Goal: Information Seeking & Learning: Learn about a topic

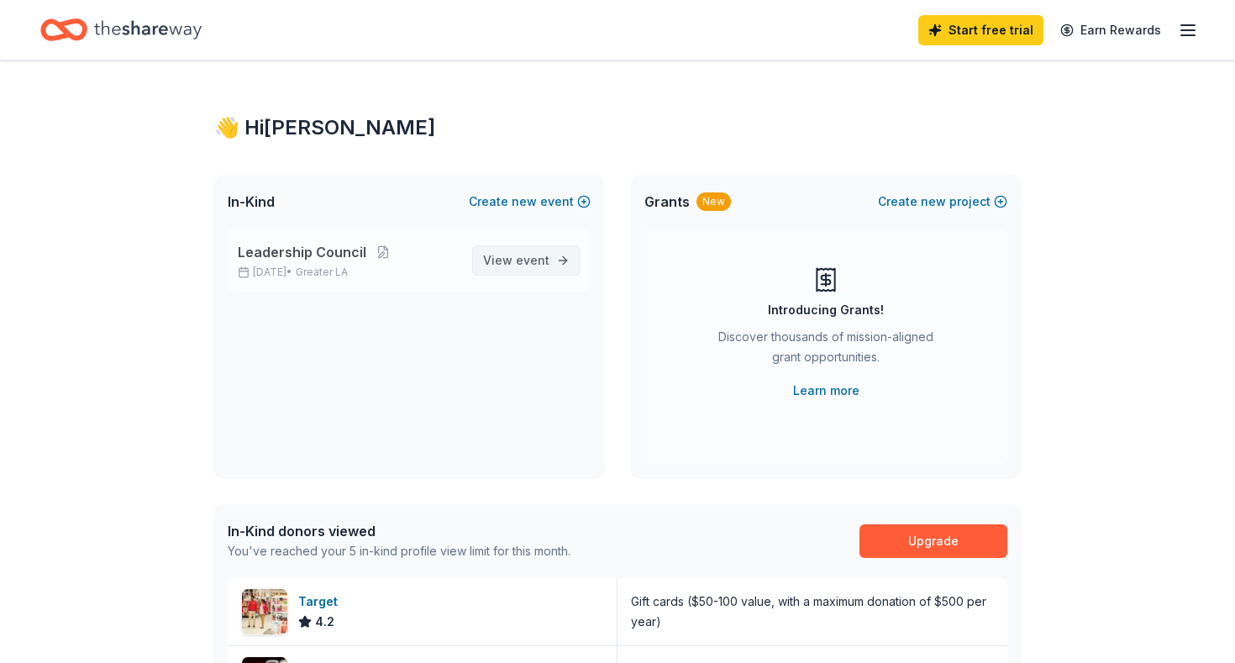
click at [529, 260] on span "event" at bounding box center [533, 260] width 34 height 14
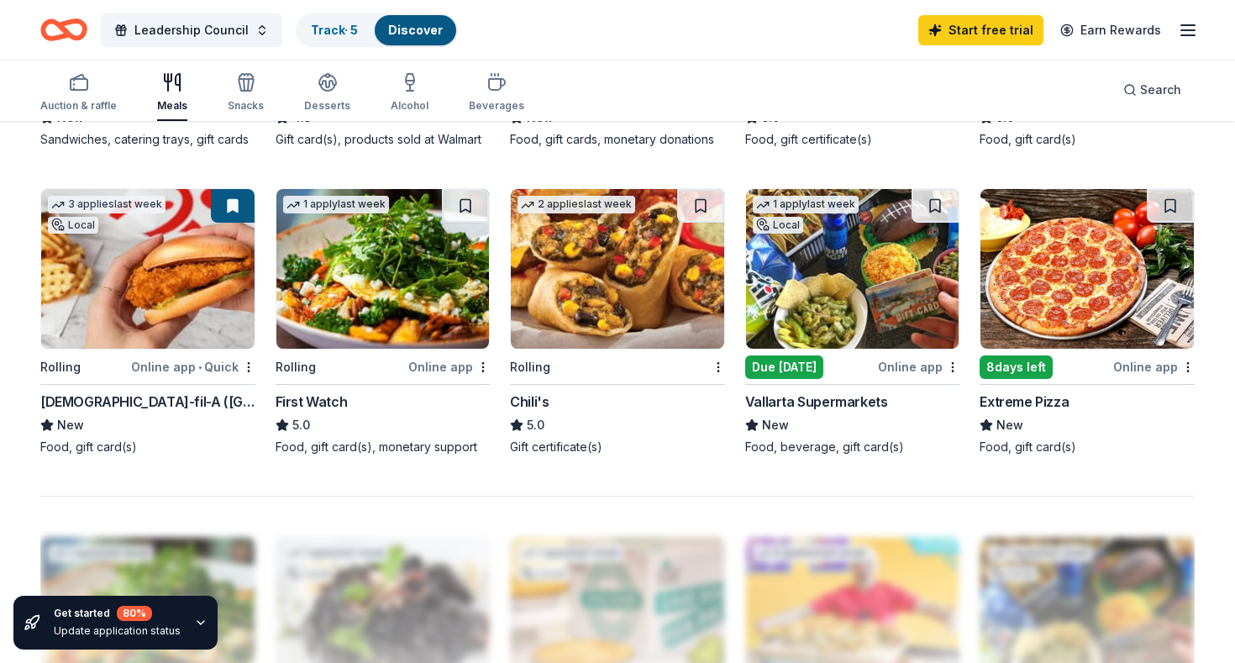
scroll to position [1072, 0]
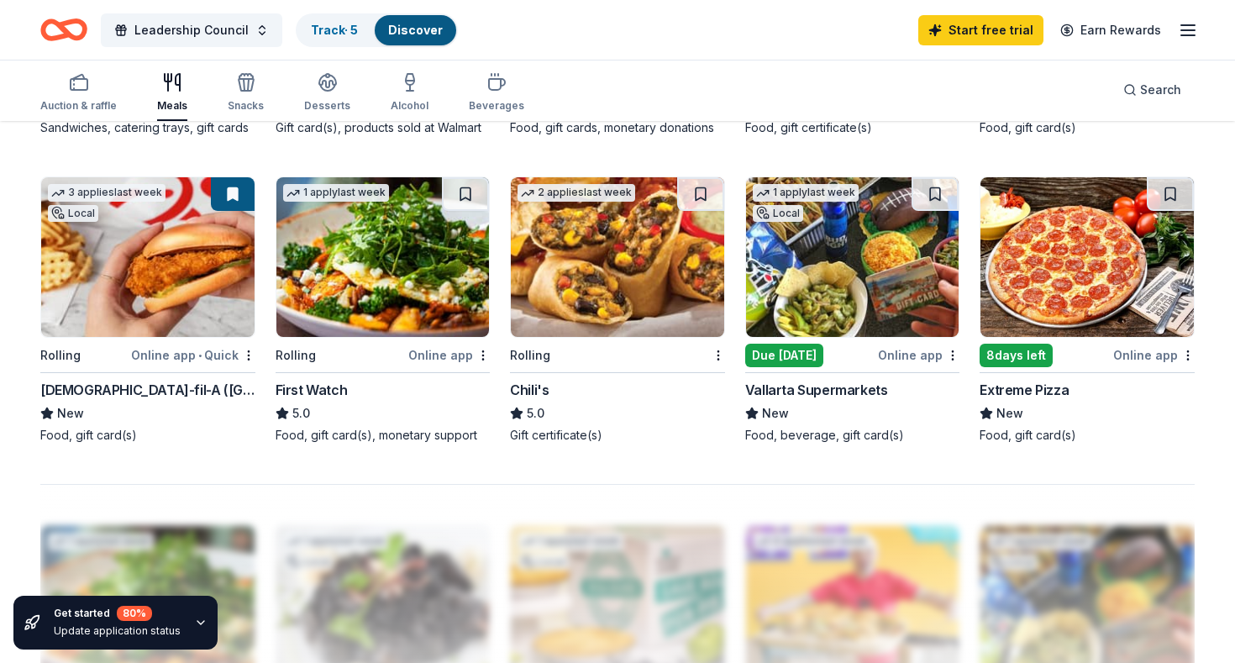
click at [1087, 313] on img at bounding box center [1087, 257] width 213 height 160
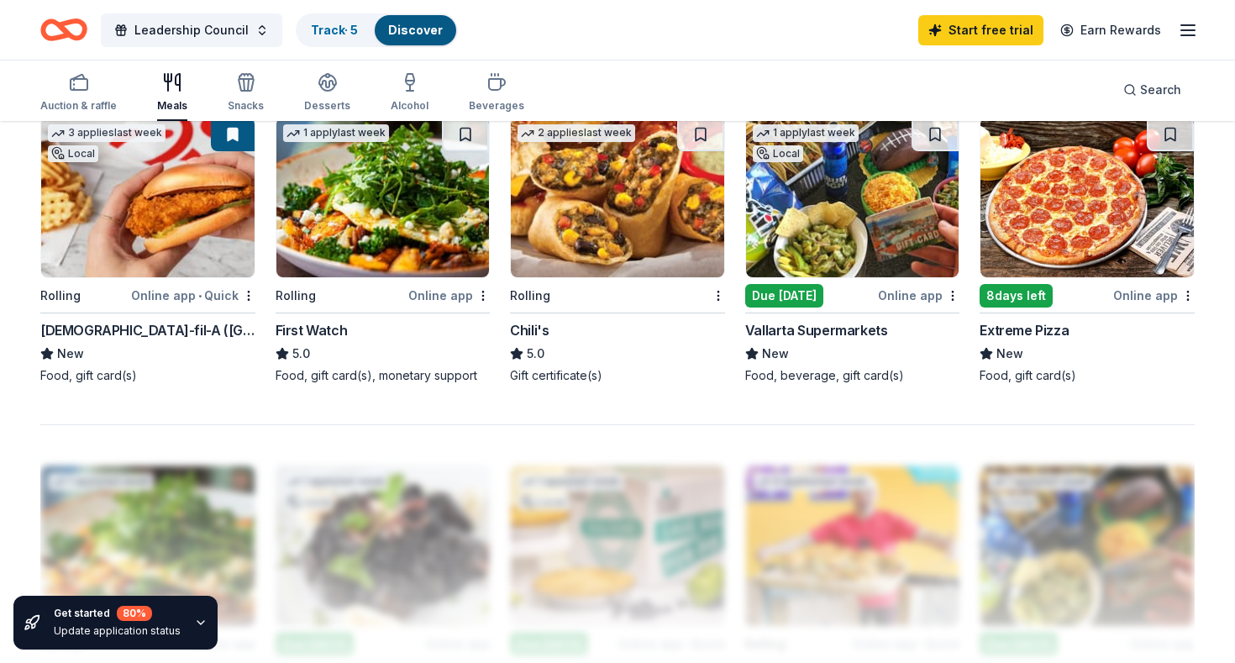
scroll to position [1132, 0]
click at [560, 251] on img at bounding box center [617, 198] width 213 height 160
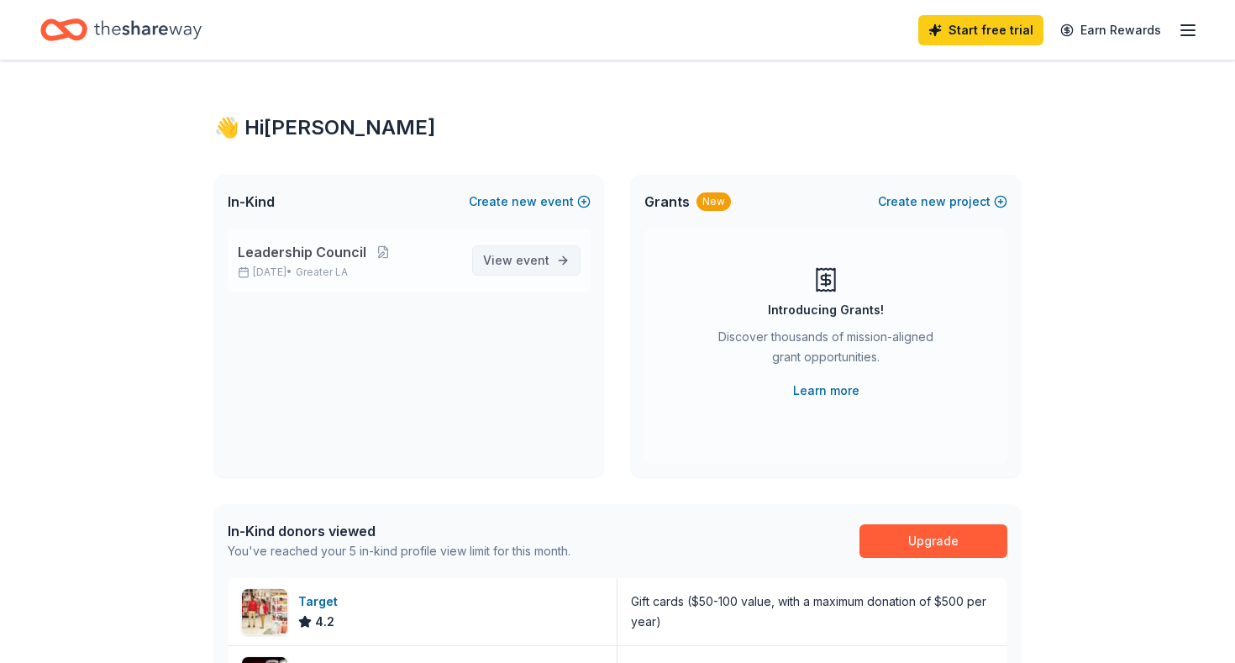
click at [521, 255] on span "event" at bounding box center [533, 260] width 34 height 14
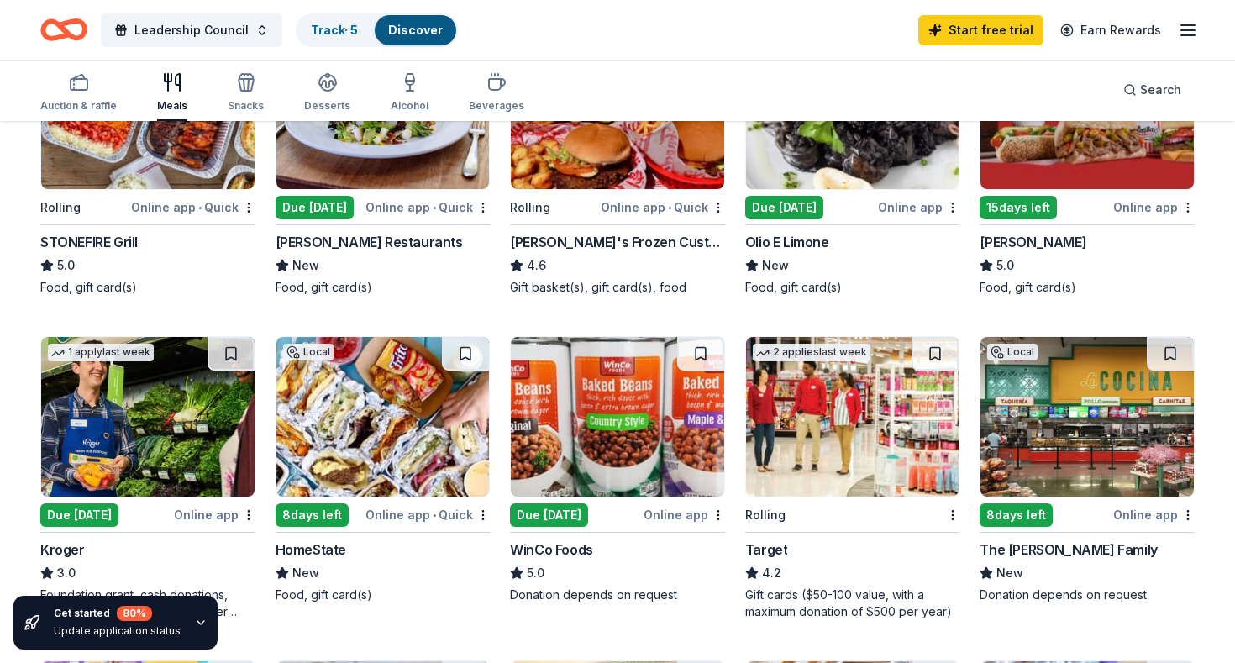
scroll to position [283, 0]
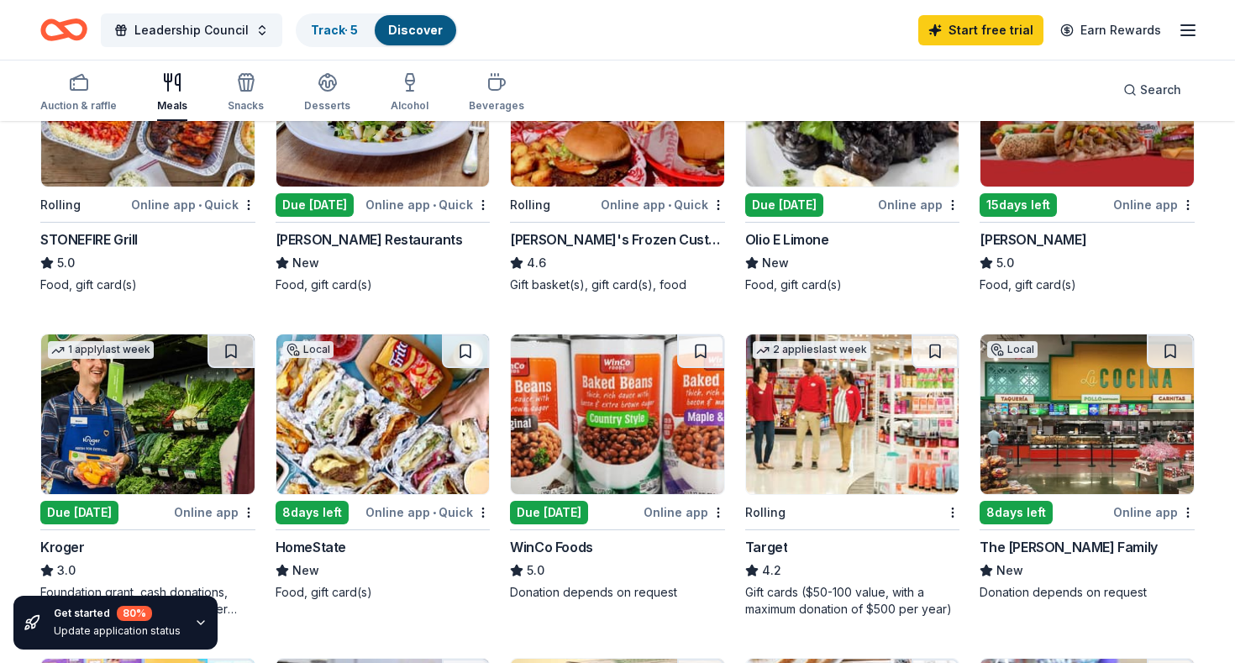
click at [1015, 463] on img at bounding box center [1087, 414] width 213 height 160
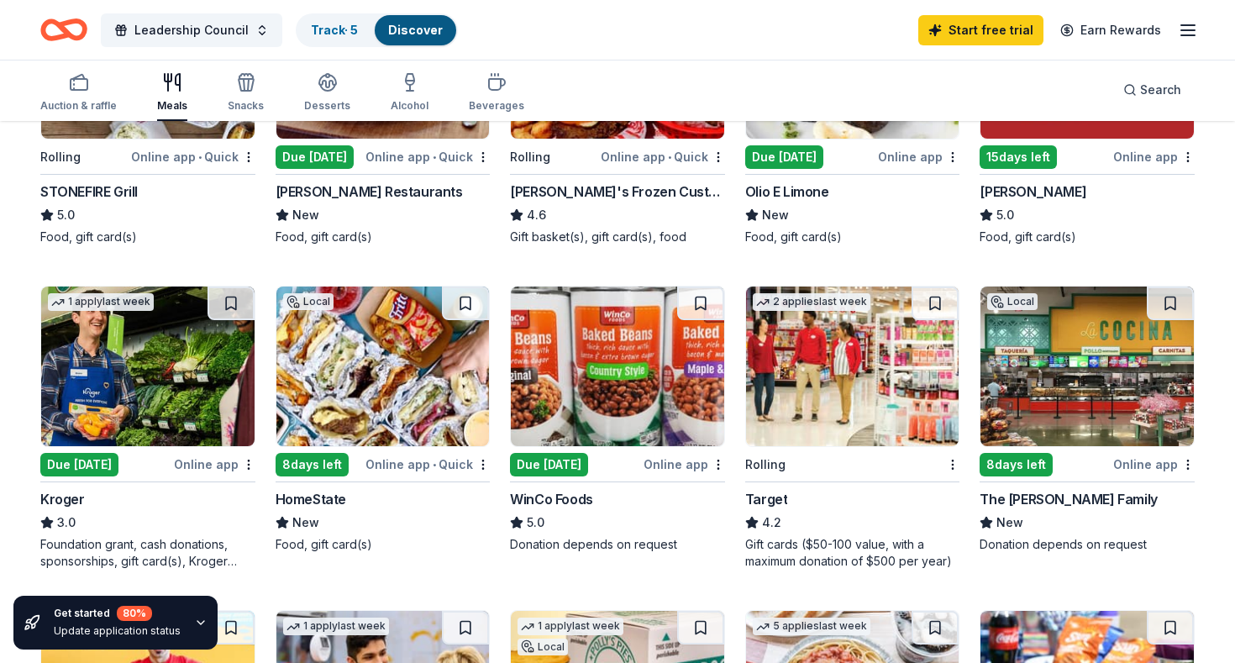
scroll to position [332, 0]
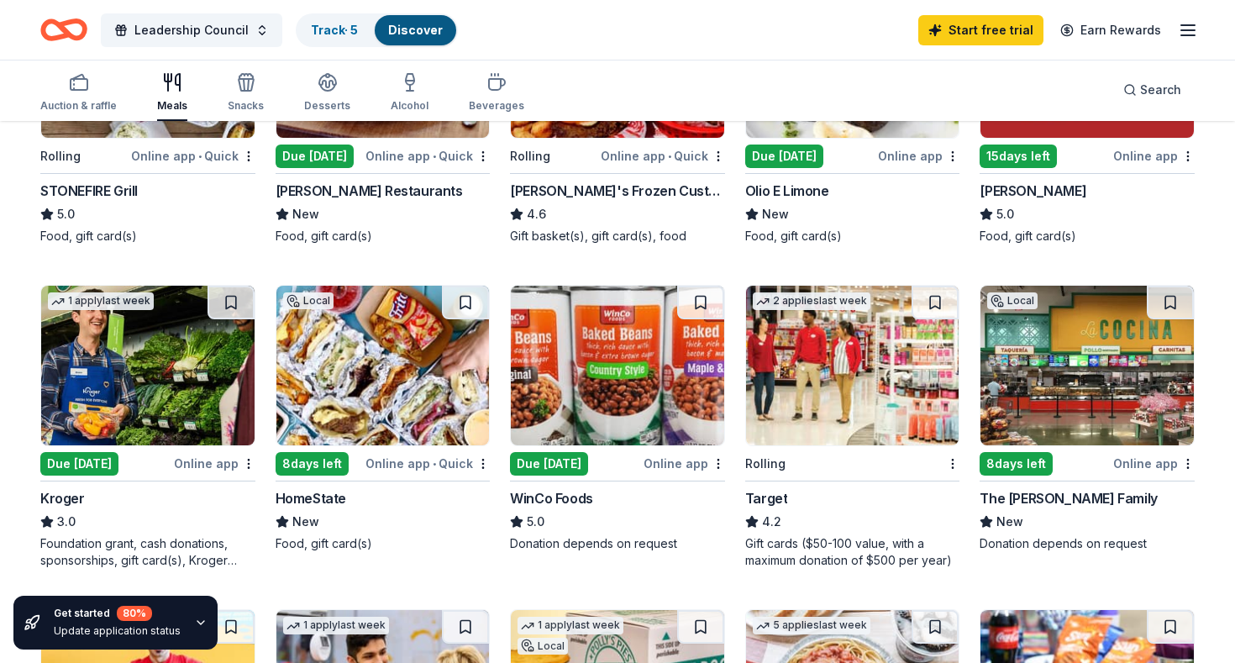
click at [171, 337] on img at bounding box center [147, 366] width 213 height 160
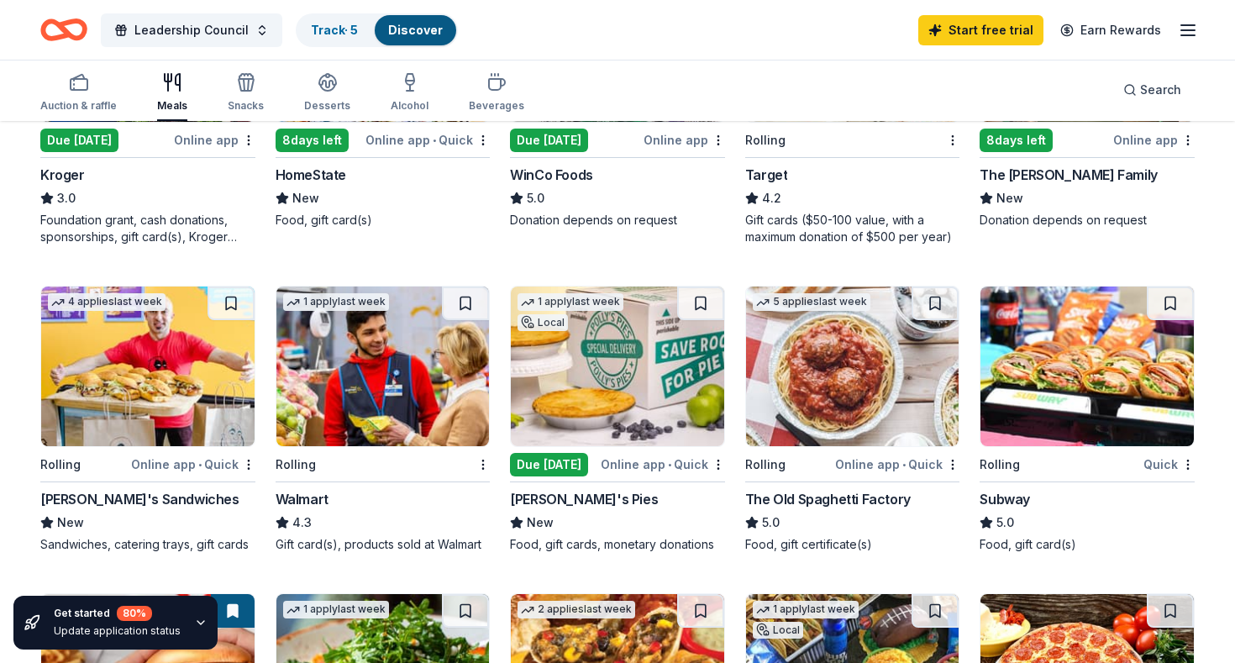
scroll to position [656, 0]
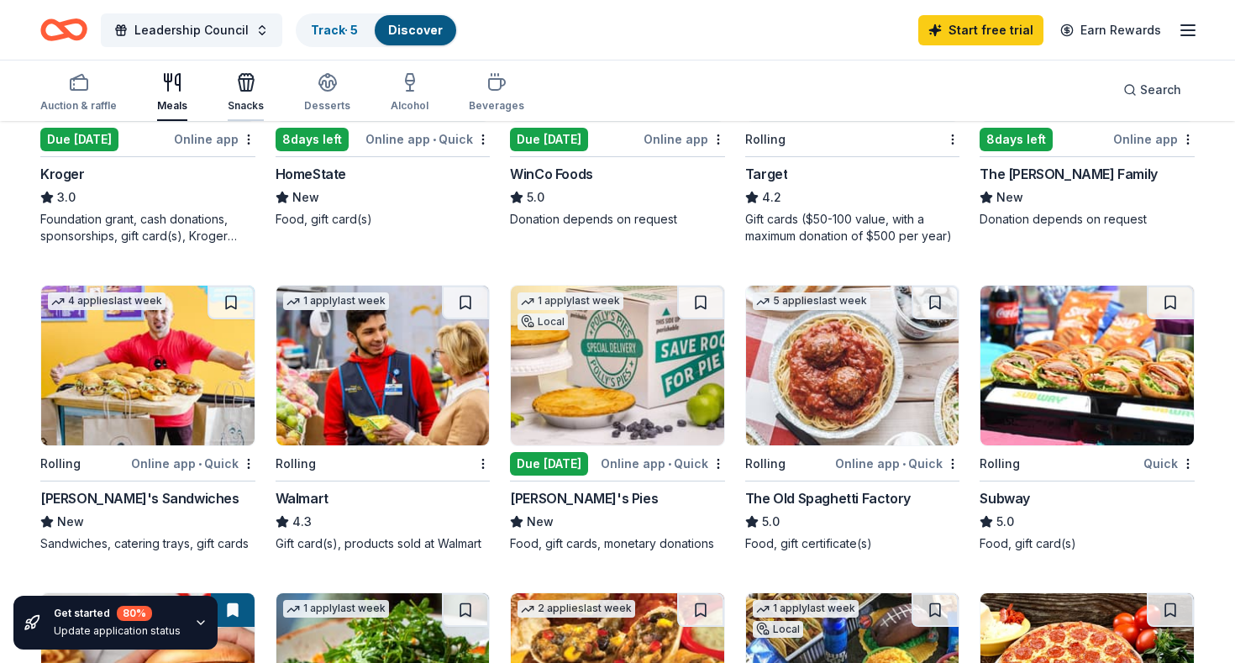
click at [250, 87] on icon "button" at bounding box center [246, 85] width 15 height 12
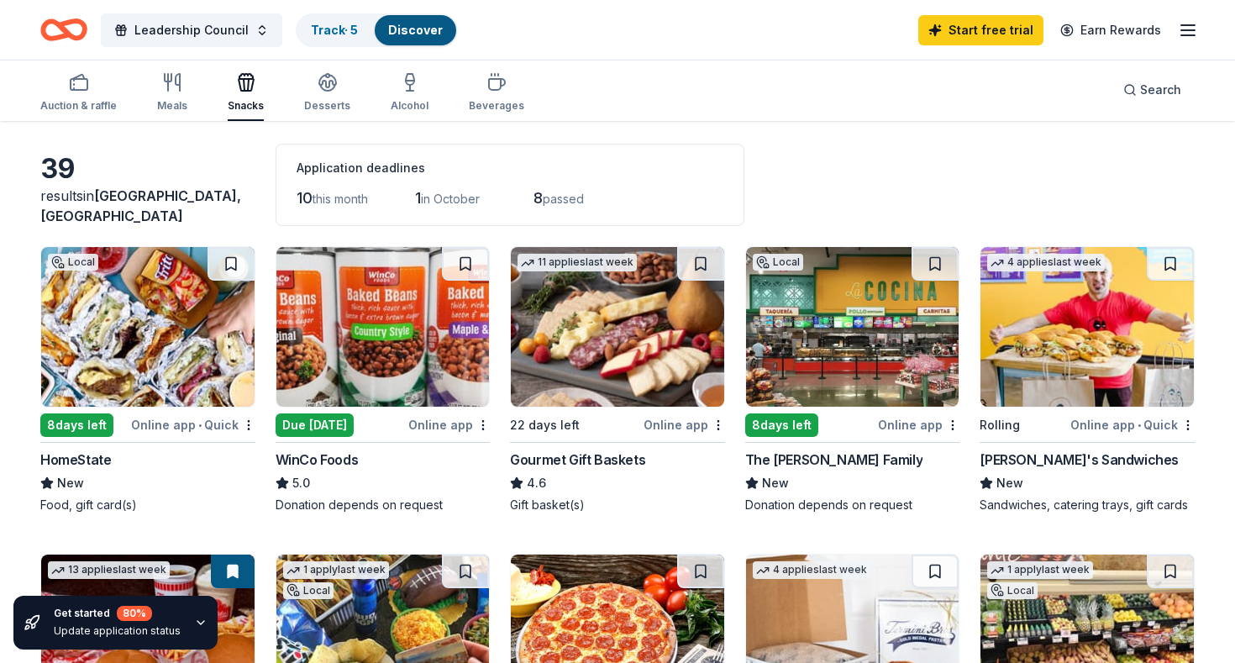
scroll to position [65, 0]
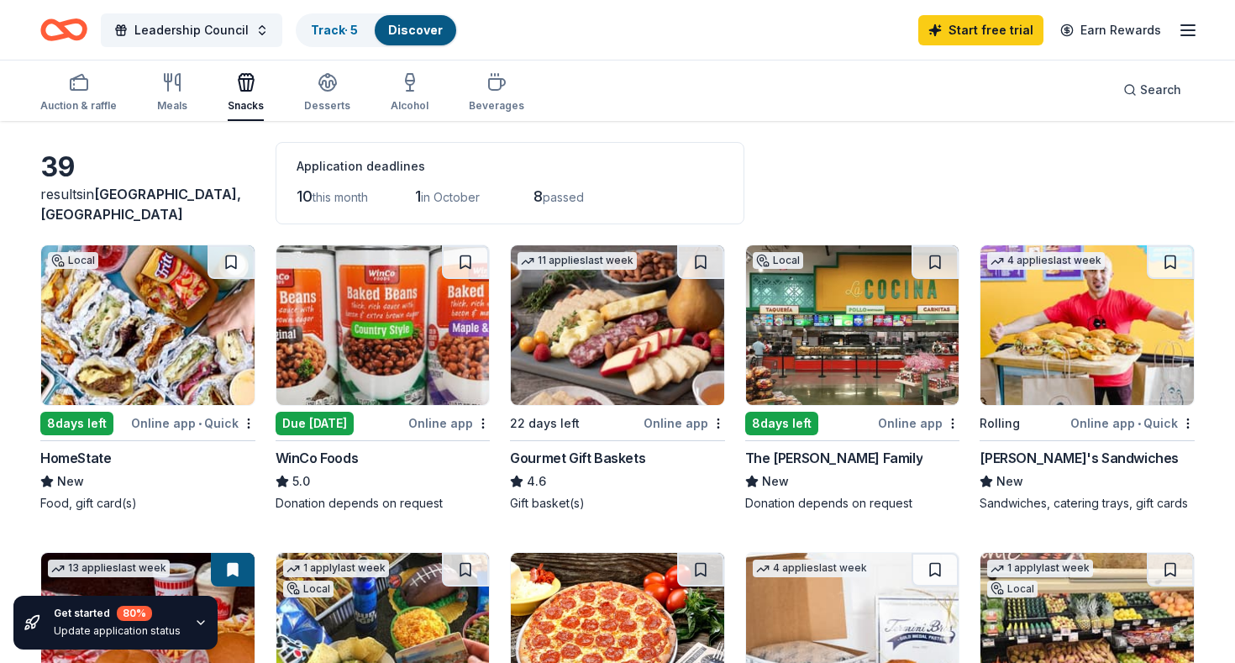
click at [916, 426] on div "Online app" at bounding box center [919, 423] width 82 height 21
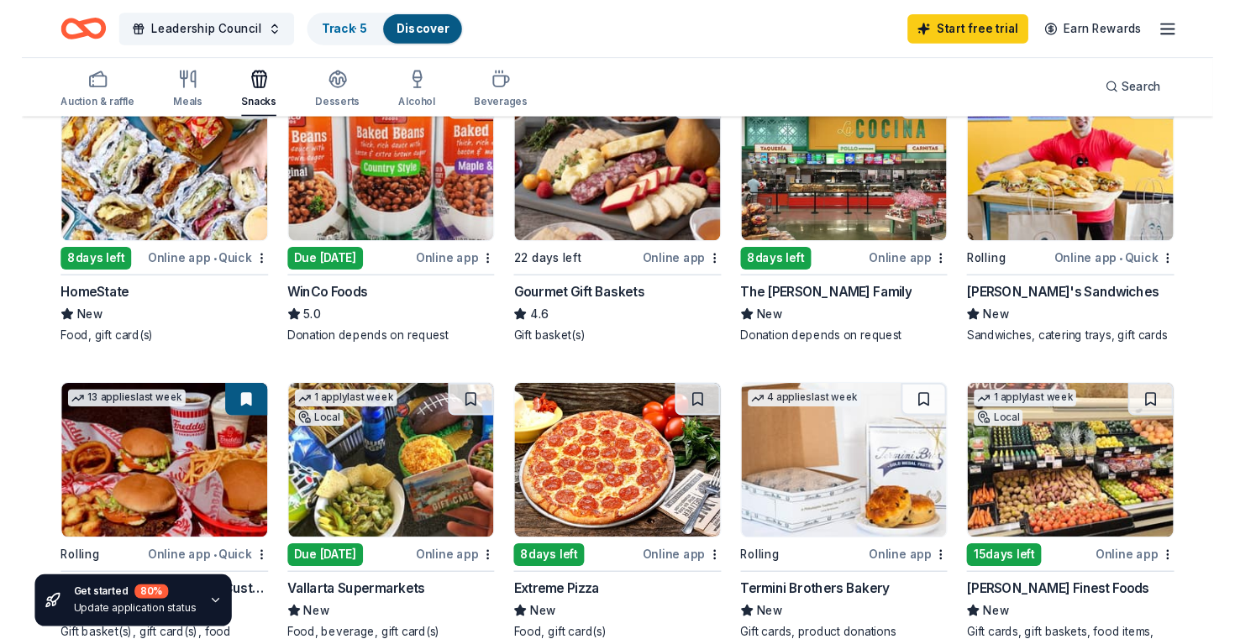
scroll to position [224, 0]
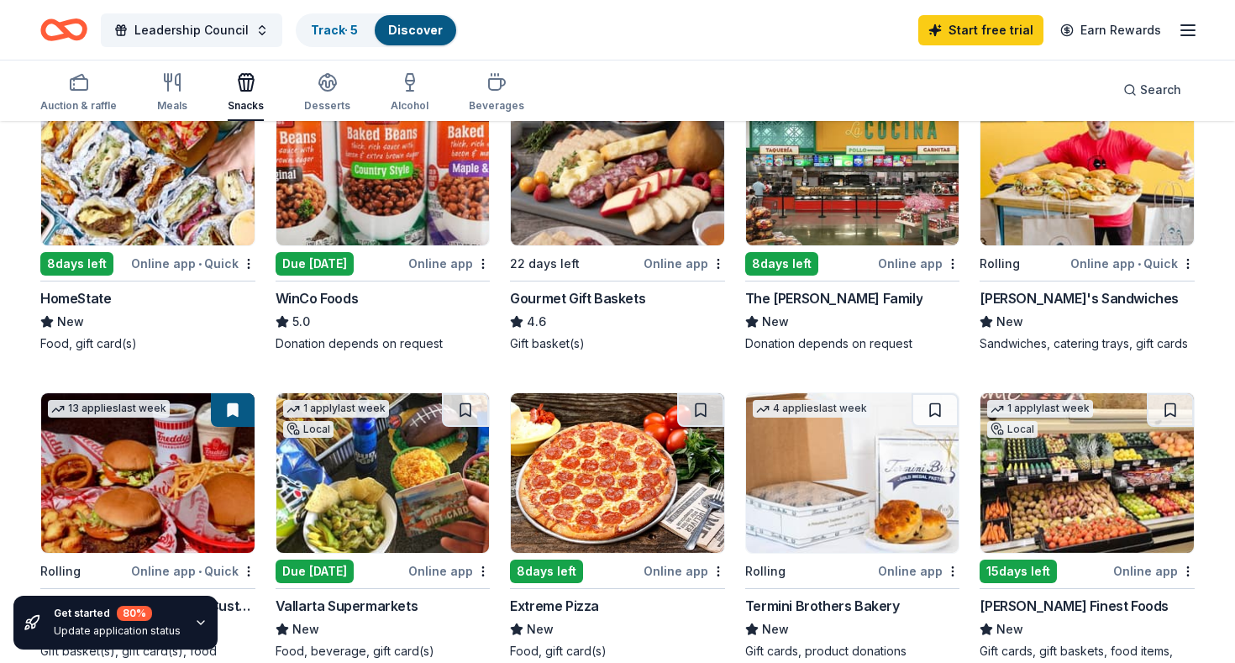
click at [1049, 202] on img at bounding box center [1087, 166] width 213 height 160
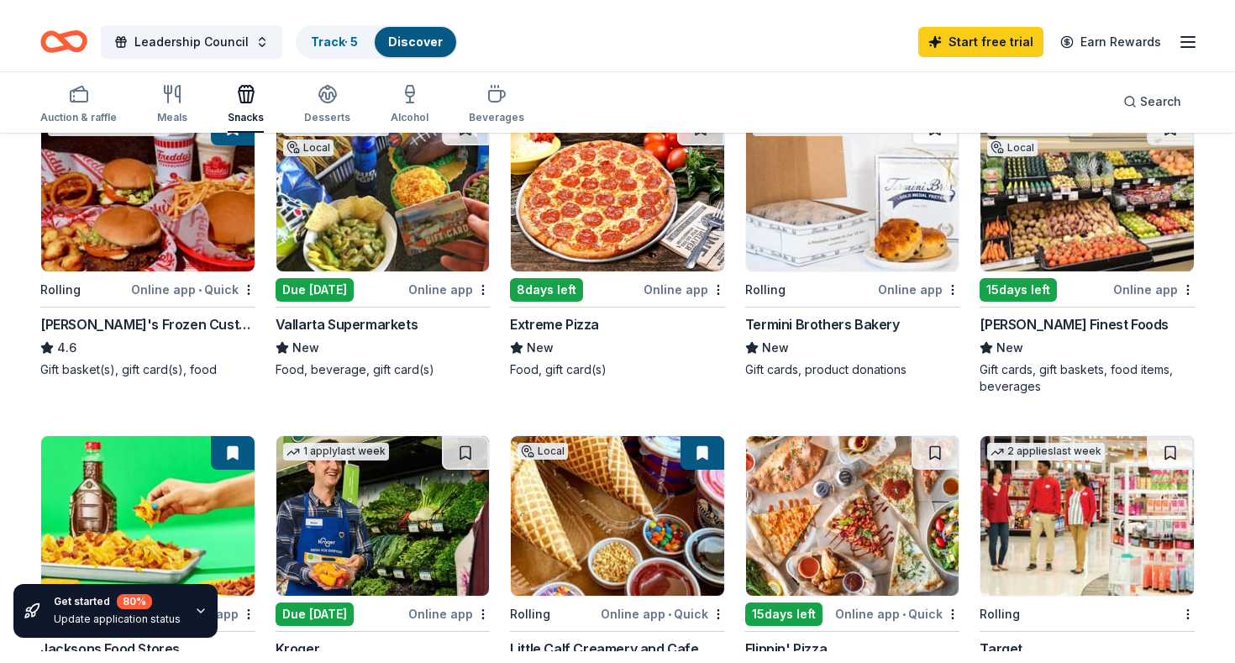
scroll to position [523, 0]
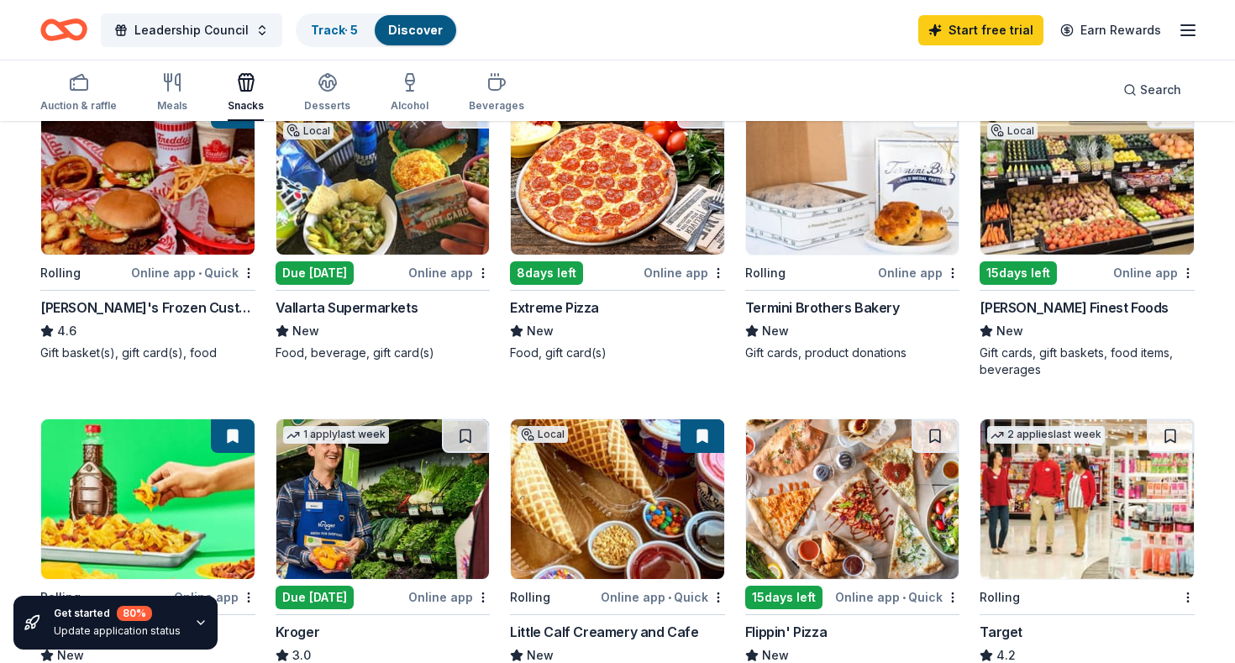
click at [1105, 3] on div "Leadership Council Track · 5 Discover Start free trial Earn Rewards" at bounding box center [617, 30] width 1235 height 60
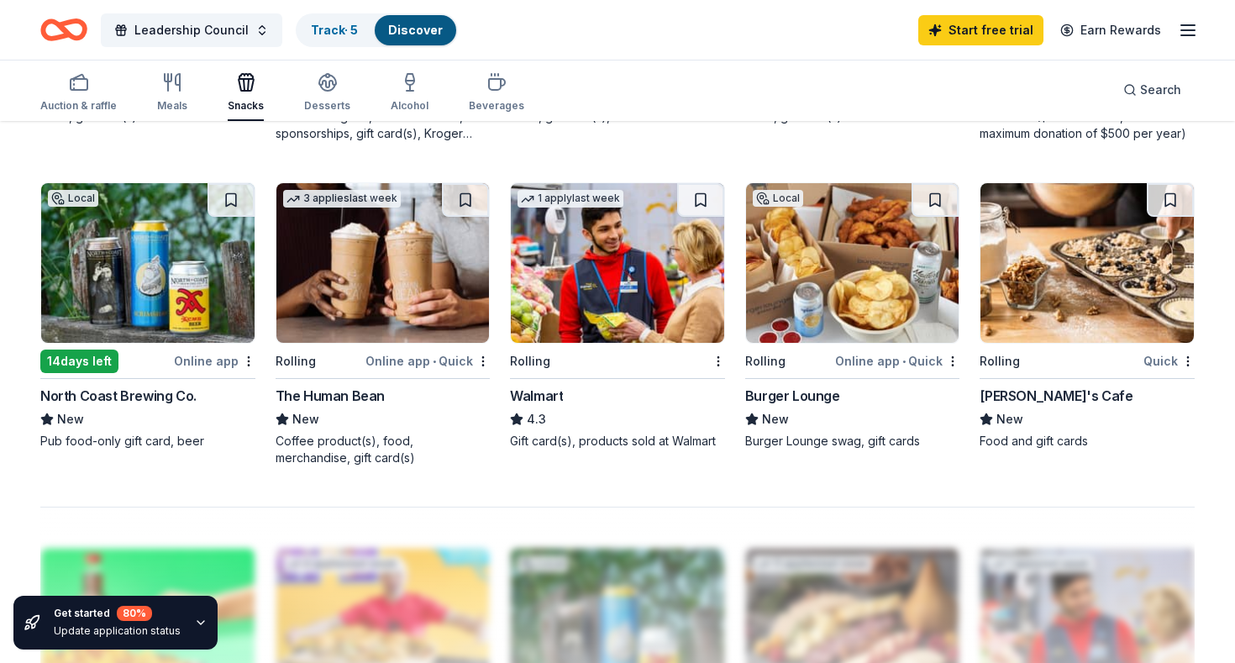
scroll to position [1086, 0]
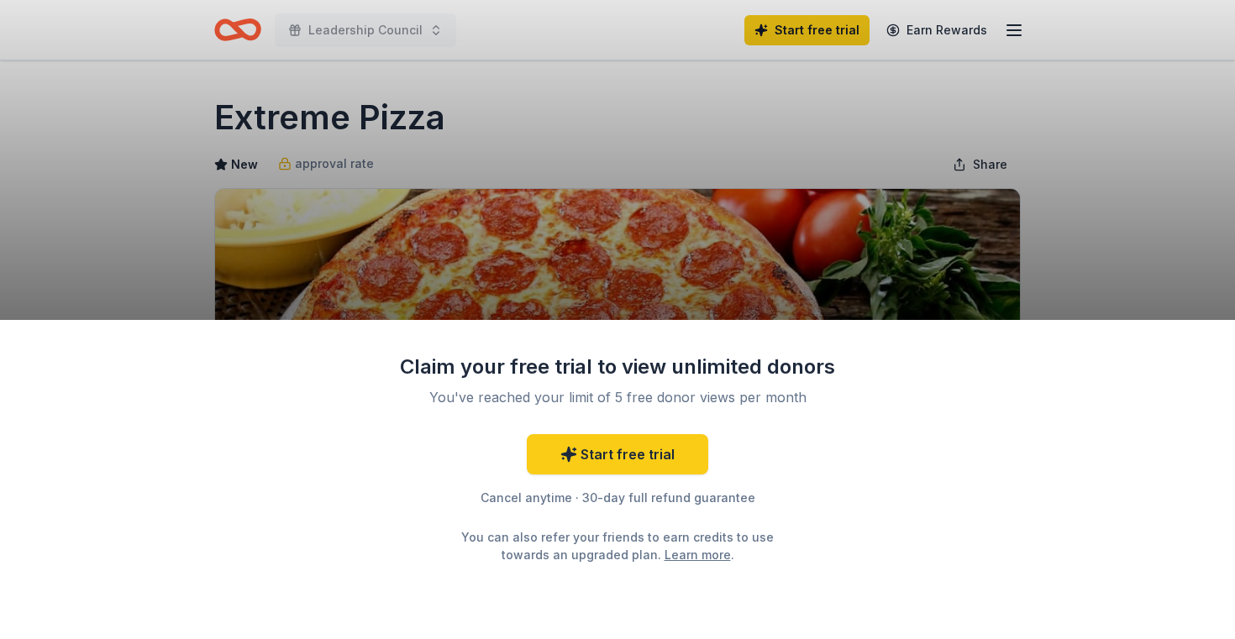
click at [857, 267] on div "Claim your free trial to view unlimited donors You've reached your limit of 5 f…" at bounding box center [617, 319] width 1235 height 639
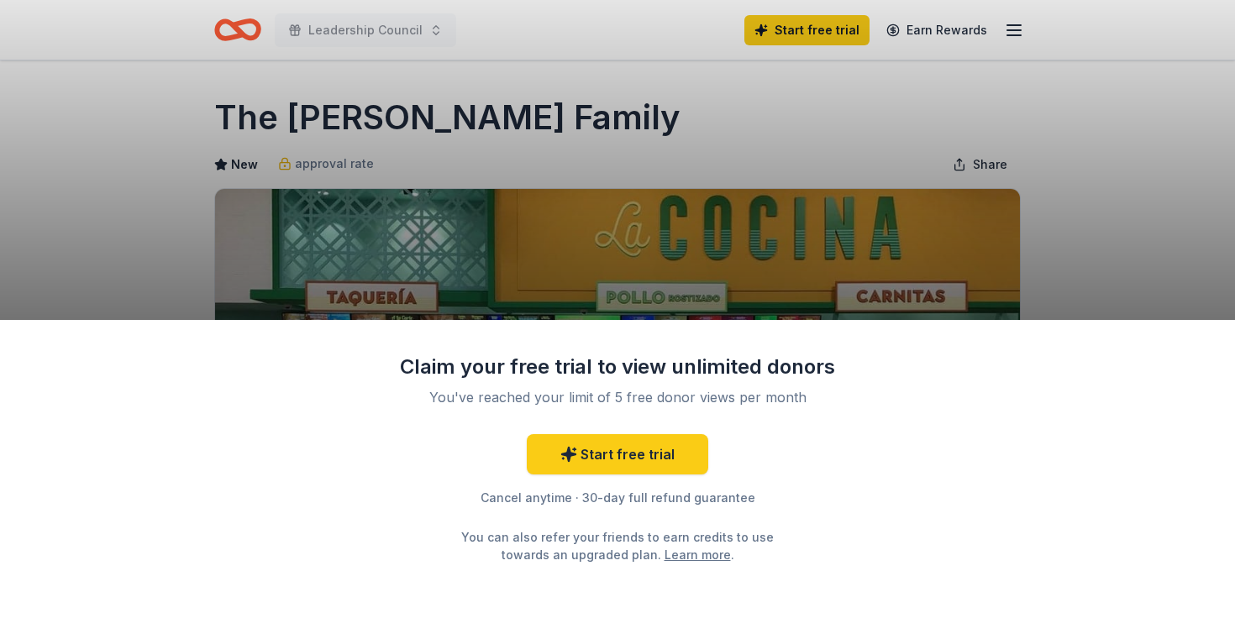
click at [966, 292] on div "Claim your free trial to view unlimited donors You've reached your limit of 5 f…" at bounding box center [617, 319] width 1235 height 639
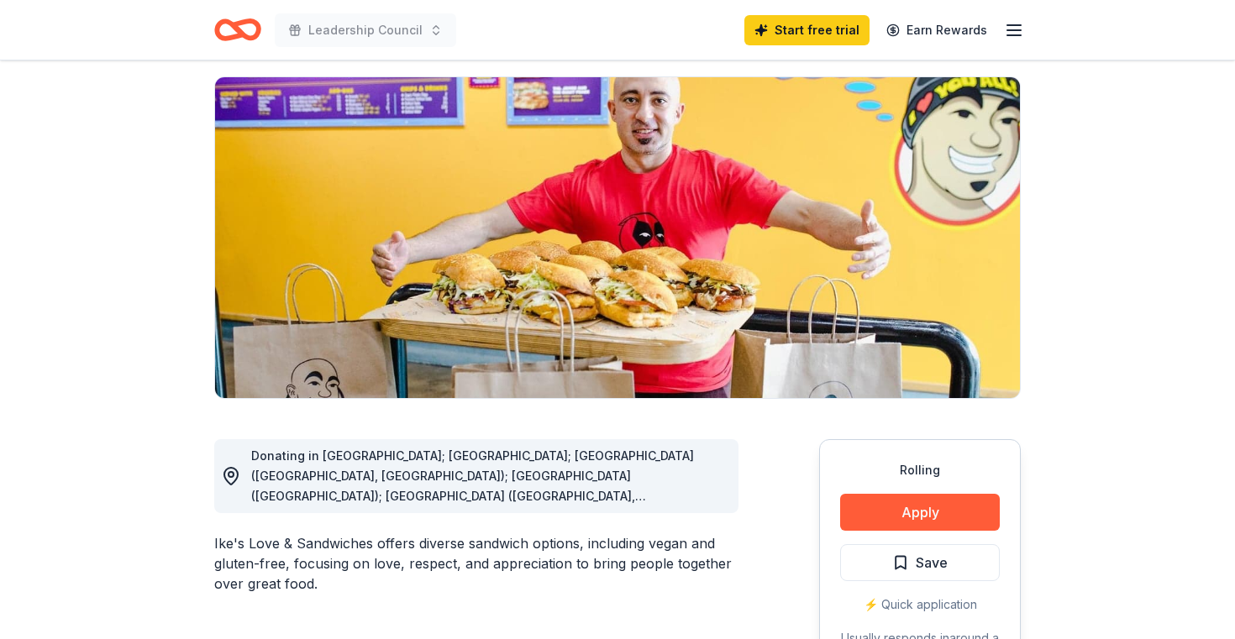
scroll to position [138, 0]
